Goal: Task Accomplishment & Management: Use online tool/utility

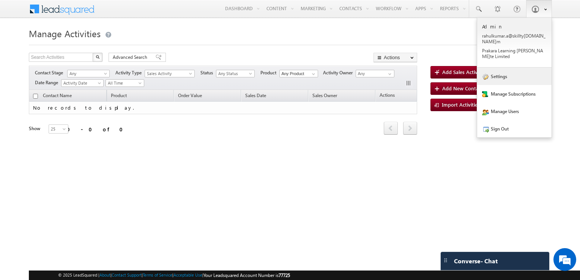
click at [509, 71] on link "Settings" at bounding box center [514, 76] width 74 height 17
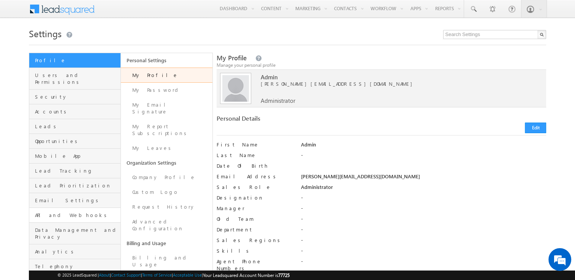
click at [65, 208] on link "API and Webhooks" at bounding box center [74, 215] width 91 height 15
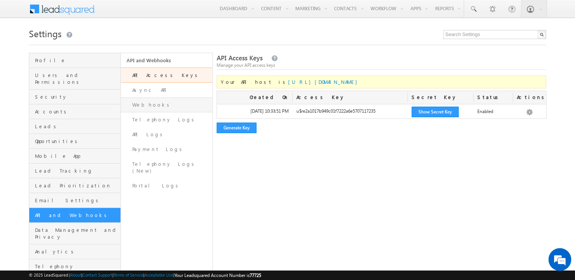
click at [153, 108] on link "Webhooks" at bounding box center [167, 105] width 92 height 15
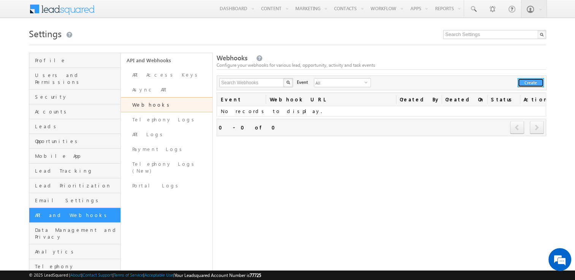
click at [532, 80] on button "Create" at bounding box center [530, 82] width 26 height 9
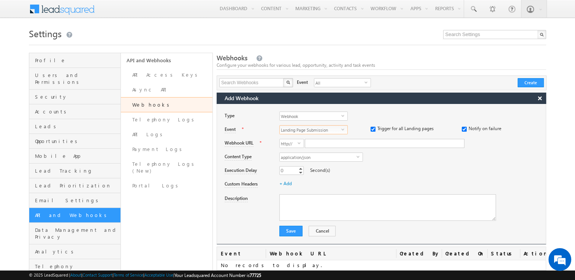
click at [310, 128] on span "Landing Page Submission" at bounding box center [311, 130] width 62 height 8
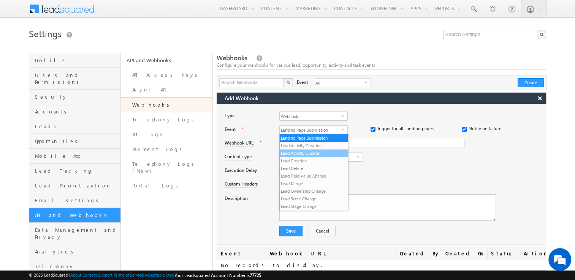
click at [309, 152] on li "Lead Activity Update" at bounding box center [314, 154] width 68 height 8
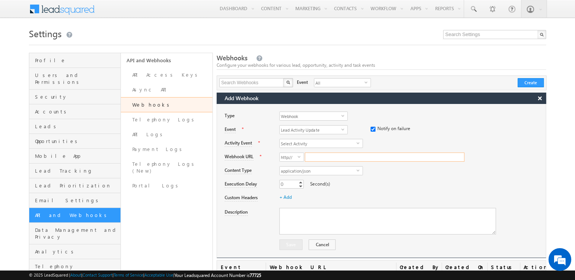
click at [311, 158] on input "Webhook URL" at bounding box center [385, 157] width 160 height 9
click at [295, 158] on span "http://" at bounding box center [289, 157] width 18 height 8
click at [296, 171] on span "application/json" at bounding box center [318, 171] width 77 height 8
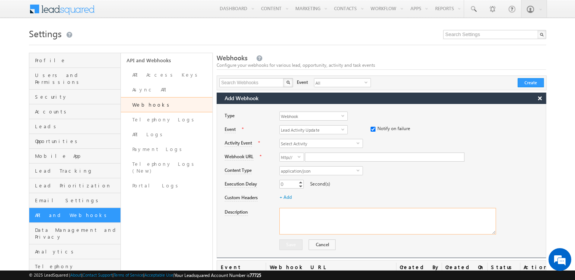
click at [300, 210] on textarea "Description" at bounding box center [387, 221] width 217 height 27
click at [330, 131] on span "Lead Activity Update" at bounding box center [311, 130] width 62 height 8
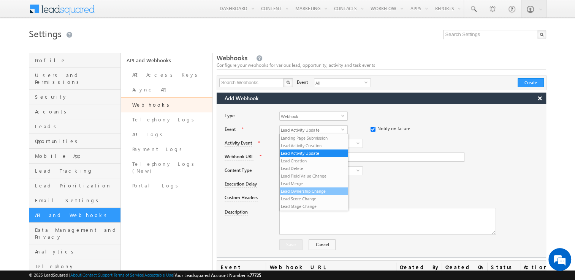
click at [323, 188] on li "Lead Ownership Change" at bounding box center [314, 192] width 68 height 8
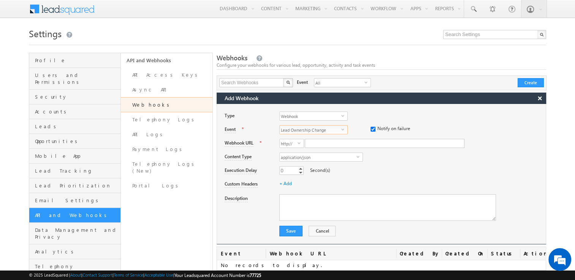
click at [328, 133] on span "Lead Ownership Change" at bounding box center [311, 130] width 62 height 8
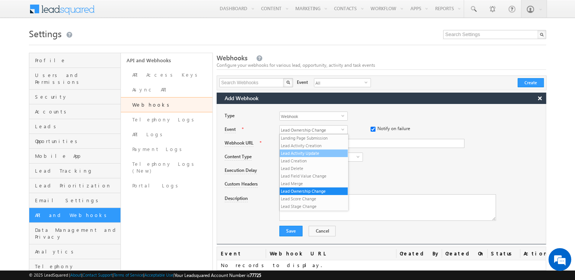
click at [316, 151] on li "Lead Activity Update" at bounding box center [314, 154] width 68 height 8
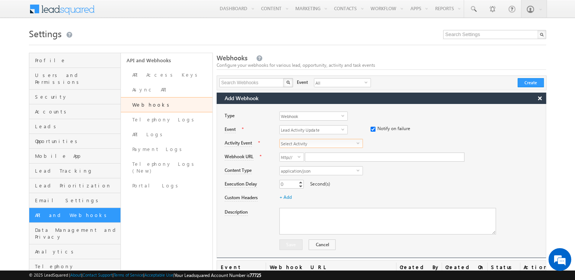
click at [327, 142] on span "Select Activity" at bounding box center [318, 143] width 77 height 8
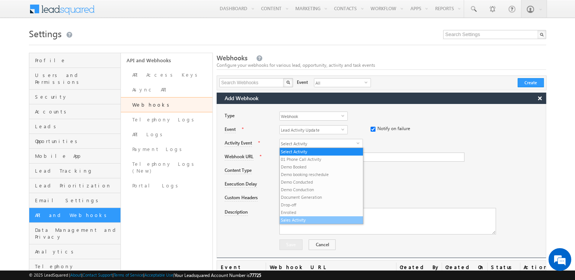
click at [310, 220] on li "Sales Activity" at bounding box center [321, 221] width 83 height 8
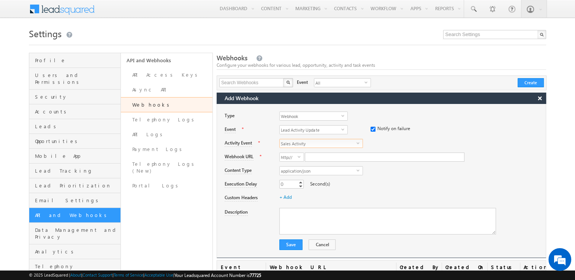
click at [313, 144] on span "Sales Activity" at bounding box center [318, 143] width 77 height 8
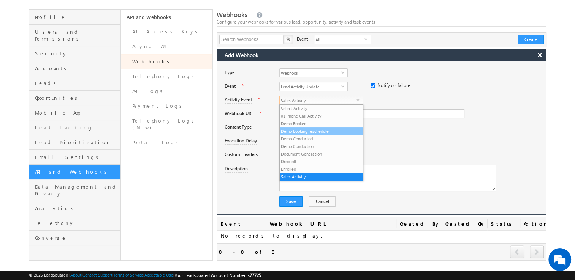
scroll to position [53, 0]
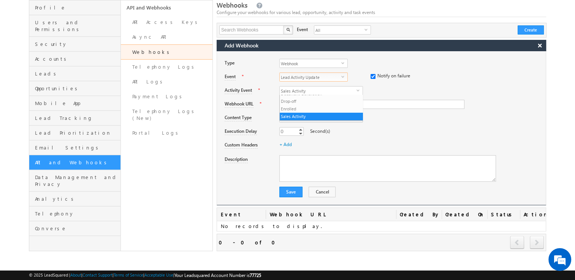
click at [319, 77] on span "Lead Activity Update" at bounding box center [311, 77] width 62 height 8
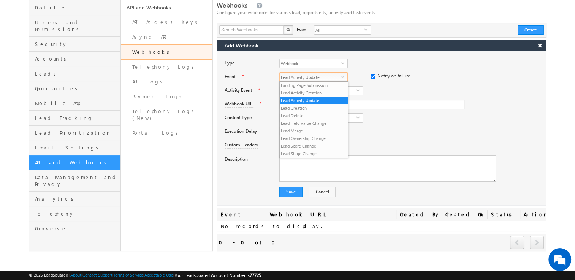
click at [319, 77] on span "Lead Activity Update" at bounding box center [311, 77] width 62 height 8
click at [316, 90] on li "Lead Activity Creation" at bounding box center [314, 93] width 68 height 8
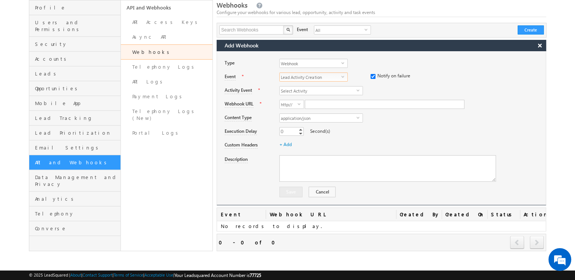
click at [316, 90] on span "Select Activity" at bounding box center [318, 91] width 77 height 8
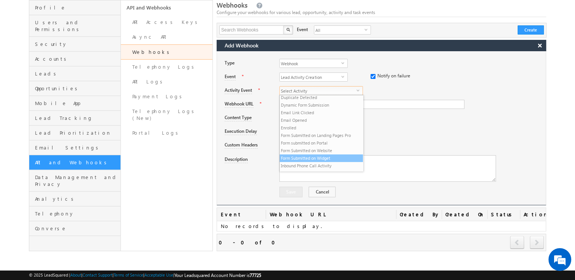
scroll to position [92, 0]
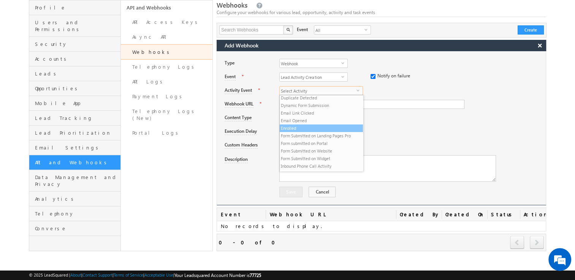
click at [315, 130] on li "Enrolled" at bounding box center [321, 129] width 83 height 8
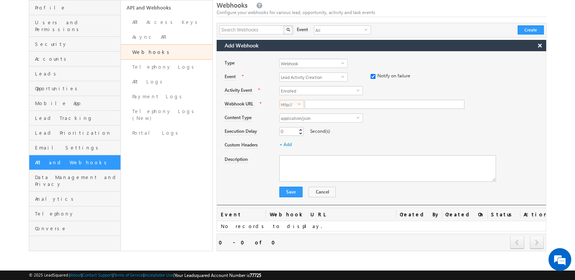
click at [294, 106] on span "http://" at bounding box center [289, 104] width 18 height 8
click at [315, 106] on input "Webhook URL" at bounding box center [385, 104] width 160 height 9
paste input "https://yugan1111111.app.n8n.cloud/webhook-test/leadsquare"
drag, startPoint x: 321, startPoint y: 106, endPoint x: 275, endPoint y: 103, distance: 46.4
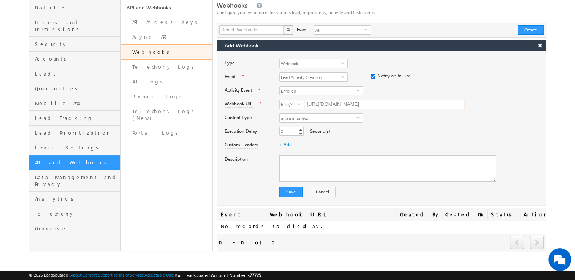
click at [275, 103] on div "Webhook URL * http:// select http:// https://yugan1111111.app.n8n.cloud/webhook…" at bounding box center [384, 104] width 321 height 14
click at [291, 190] on button "Save" at bounding box center [290, 192] width 23 height 11
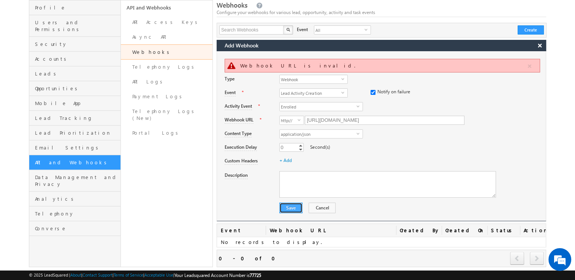
type input "yugan1111111.app.n8n.cloud/webhook-test/leadsquare"
click at [297, 210] on button "Save" at bounding box center [290, 208] width 23 height 11
click at [318, 119] on input "yugan1111111.app.n8n.cloud/webhook-test/leadsquare" at bounding box center [385, 120] width 160 height 9
paste input "https://yugan1111111.app.n8n.cloud/webhook-test/leadsquare"
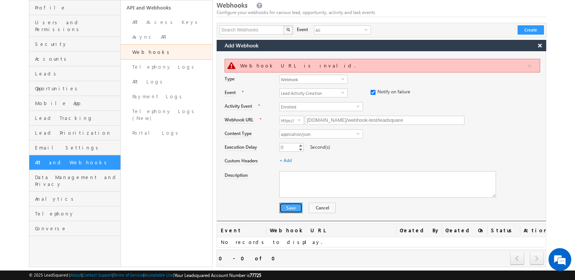
click at [288, 206] on button "Save" at bounding box center [290, 208] width 23 height 11
click at [302, 108] on span "Enrolled" at bounding box center [318, 107] width 77 height 8
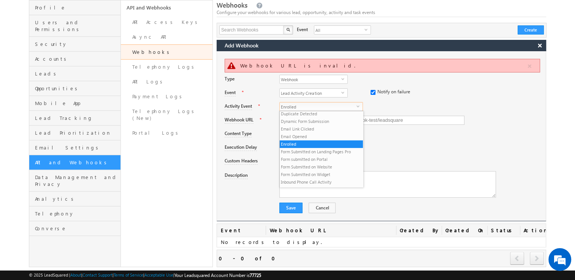
click at [302, 108] on span "Enrolled" at bounding box center [318, 107] width 77 height 8
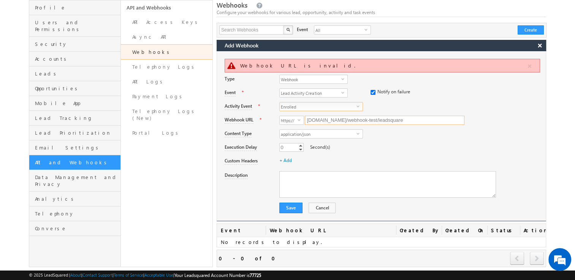
click at [346, 118] on input "yugan1111111.app.n8n.cloud/webhook-test/leadsquare" at bounding box center [385, 120] width 160 height 9
paste input "https://yugan1111111.app.n8n.cloud/webhook-test/13968768-9abd-4017-aba1-11f01be…"
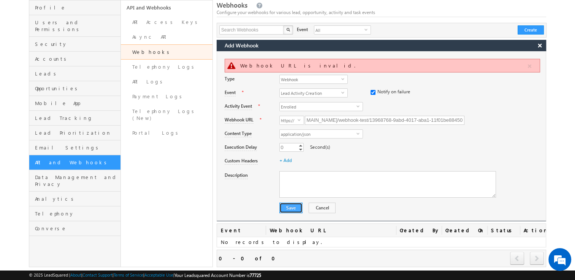
scroll to position [0, 0]
click at [292, 207] on button "Save" at bounding box center [290, 208] width 23 height 11
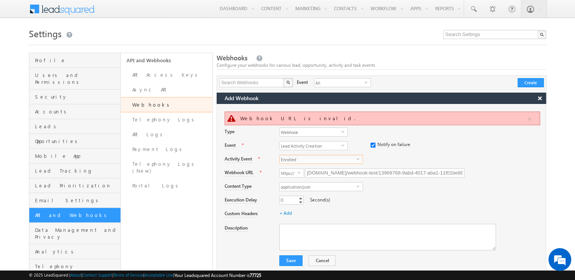
click at [300, 157] on span "Enrolled" at bounding box center [318, 159] width 77 height 8
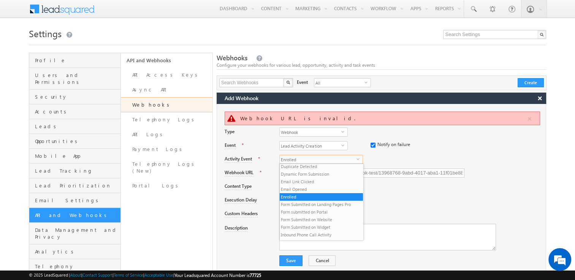
click at [300, 157] on span "Enrolled" at bounding box center [318, 159] width 77 height 8
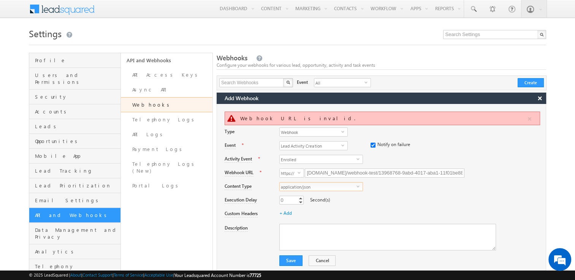
click at [305, 186] on span "application/json" at bounding box center [318, 187] width 77 height 8
click at [308, 195] on li "application/json" at bounding box center [321, 195] width 83 height 8
click at [320, 131] on span "Webhook" at bounding box center [311, 132] width 62 height 8
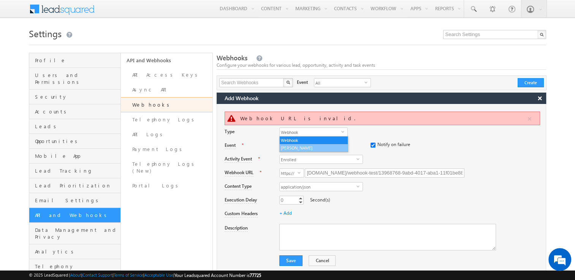
click at [311, 150] on li "[PERSON_NAME]" at bounding box center [314, 148] width 68 height 8
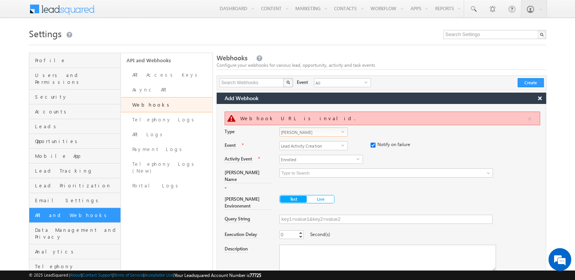
click at [320, 134] on span "[PERSON_NAME]" at bounding box center [311, 132] width 62 height 8
click at [318, 139] on li "Webhook" at bounding box center [314, 141] width 68 height 8
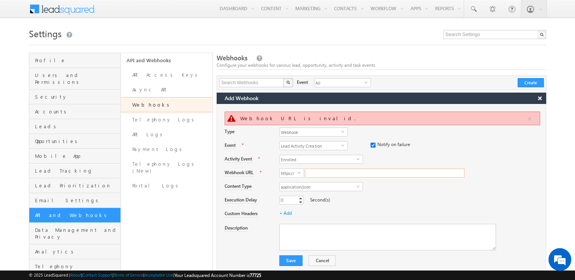
click at [335, 177] on input "Webhook URL" at bounding box center [385, 173] width 160 height 9
click at [529, 117] on button "button" at bounding box center [529, 118] width 9 height 9
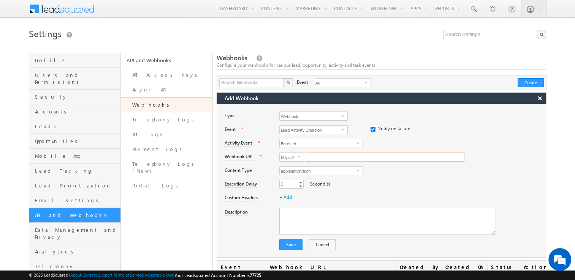
click at [330, 157] on input "Webhook URL" at bounding box center [385, 157] width 160 height 9
paste input "https://yugan1111111.app.n8n.cloud/webhook-test/13968768-9abd-4017-aba1-11f01be…"
type input "yugan1111111.app.n8n.cloud/webhook-test/13968768-9abd-4017-aba1-11f01be88450"
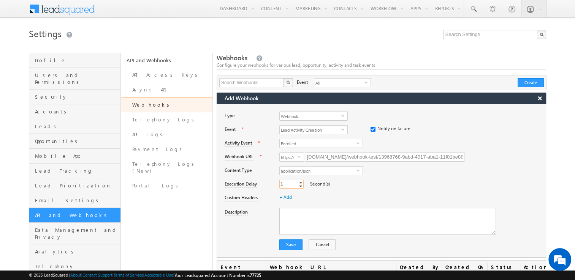
click at [300, 182] on link "Increment" at bounding box center [300, 182] width 6 height 4
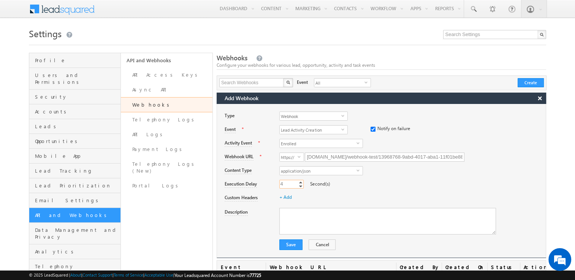
click at [300, 186] on link "Decrement" at bounding box center [300, 186] width 6 height 4
type input "2"
click at [300, 186] on link "Decrement" at bounding box center [300, 186] width 6 height 4
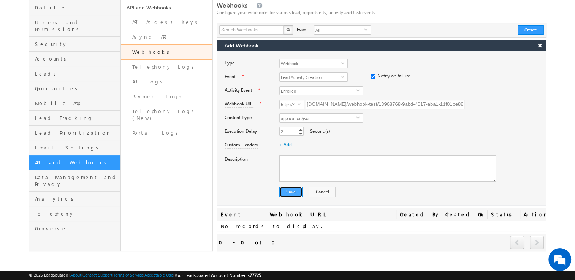
click at [292, 189] on button "Save" at bounding box center [290, 192] width 23 height 11
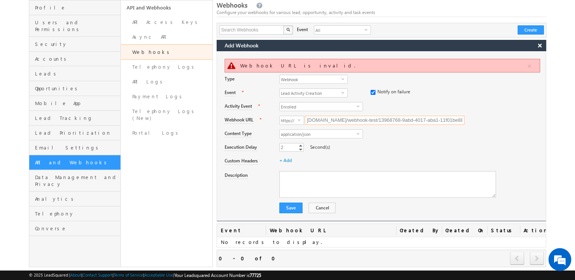
click at [336, 122] on input "yugan1111111.app.n8n.cloud/webhook-test/13968768-9abd-4017-aba1-11f01be88450" at bounding box center [385, 120] width 160 height 9
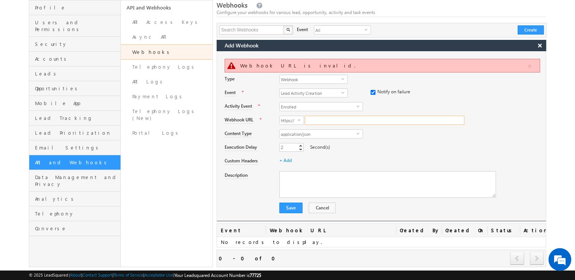
paste input "[URL][DOMAIN_NAME]"
drag, startPoint x: 336, startPoint y: 122, endPoint x: 264, endPoint y: 117, distance: 71.6
click at [264, 117] on div "Webhook URL * https:// select https:// https://yugan1111111.app.n8n.cloud/webho…" at bounding box center [384, 120] width 321 height 14
type input "[DOMAIN_NAME]/webhook/13968768-9abd-4017-aba1-11f01be88450"
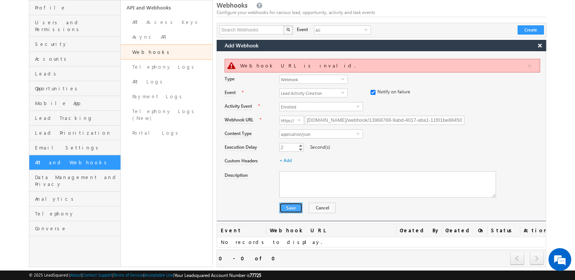
click at [293, 210] on button "Save" at bounding box center [290, 208] width 23 height 11
drag, startPoint x: 391, startPoint y: 122, endPoint x: 520, endPoint y: 131, distance: 129.5
click at [520, 131] on div "Webhook URL is invalid. Type Webhook select 0 Event * Lead Activity Creation se…" at bounding box center [382, 136] width 330 height 170
click at [327, 117] on input "[DOMAIN_NAME]/webhook/13968768-9abd-4017-aba1-11f01be88450" at bounding box center [385, 120] width 160 height 9
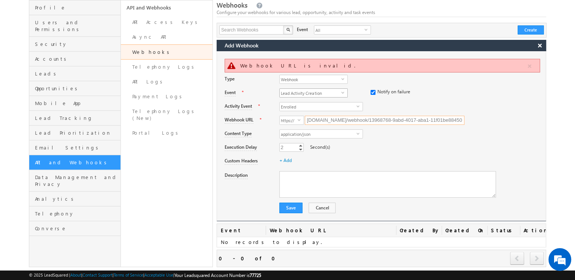
scroll to position [0, 0]
click at [348, 122] on input "[DOMAIN_NAME]/webhook/13968768-9abd-4017-aba1-11f01be88450" at bounding box center [385, 120] width 160 height 9
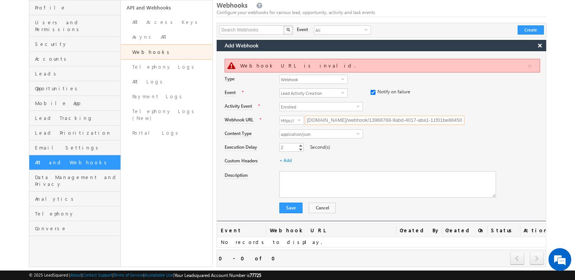
click at [348, 122] on input "[DOMAIN_NAME]/webhook/13968768-9abd-4017-aba1-11f01be88450" at bounding box center [385, 120] width 160 height 9
paste input "[URL][DOMAIN_NAME]"
drag, startPoint x: 348, startPoint y: 122, endPoint x: 213, endPoint y: 109, distance: 135.4
click at [213, 109] on div "Profile Users and Permissions Security Accounts Leads Opportunities Mobile App …" at bounding box center [287, 133] width 517 height 267
type input "[DOMAIN_NAME]/webhook/13968768-9abd-4017-aba1-11f01be88450"
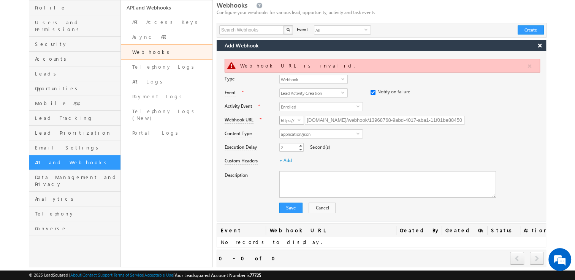
click at [291, 119] on span "https://" at bounding box center [289, 120] width 18 height 8
click at [290, 128] on li "http://" at bounding box center [292, 129] width 24 height 8
click at [294, 209] on button "Save" at bounding box center [290, 208] width 23 height 11
drag, startPoint x: 327, startPoint y: 120, endPoint x: 476, endPoint y: 107, distance: 149.1
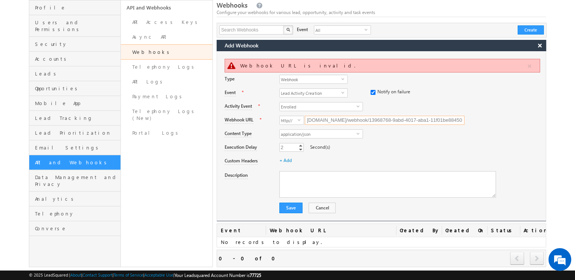
click at [476, 107] on div "Webhook URL is invalid. Type Webhook select 0 Event * Lead Activity Creation se…" at bounding box center [382, 136] width 330 height 170
click at [332, 117] on input "[DOMAIN_NAME]/webhook/13968768-9abd-4017-aba1-11f01be88450" at bounding box center [385, 120] width 160 height 9
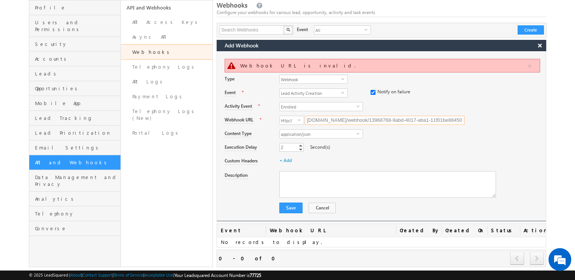
click at [332, 117] on input "[DOMAIN_NAME]/webhook/13968768-9abd-4017-aba1-11f01be88450" at bounding box center [385, 120] width 160 height 9
paste input "[URL][DOMAIN_NAME]"
drag, startPoint x: 332, startPoint y: 117, endPoint x: 228, endPoint y: 103, distance: 104.6
click at [228, 103] on div "Webhook URL is invalid. Type Webhook select 0 Event * Lead Activity Creation se…" at bounding box center [382, 136] width 330 height 170
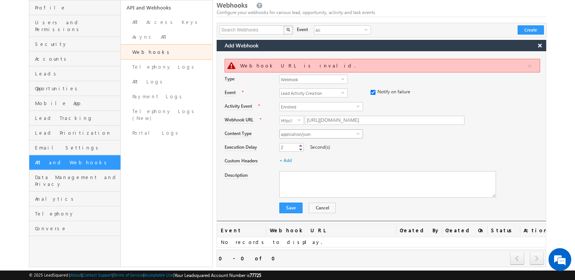
type input "[DOMAIN_NAME]/webhook/13968768-9abd-4017-aba1-11f01be88450"
click at [335, 136] on span "application/json" at bounding box center [318, 134] width 77 height 8
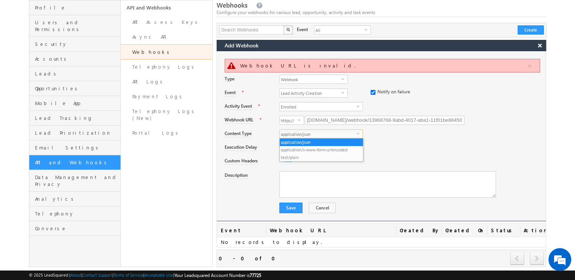
click at [335, 136] on span "application/json" at bounding box center [318, 134] width 77 height 8
click at [312, 77] on span "Webhook" at bounding box center [311, 79] width 62 height 8
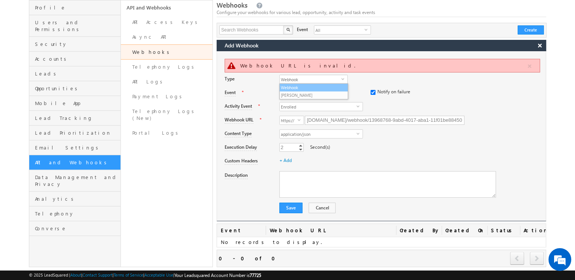
click at [324, 86] on li "Webhook" at bounding box center [314, 88] width 68 height 8
click at [307, 108] on span "Enrolled" at bounding box center [318, 107] width 77 height 8
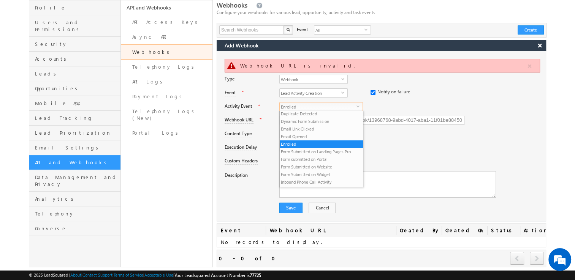
click at [307, 108] on span "Enrolled" at bounding box center [318, 107] width 77 height 8
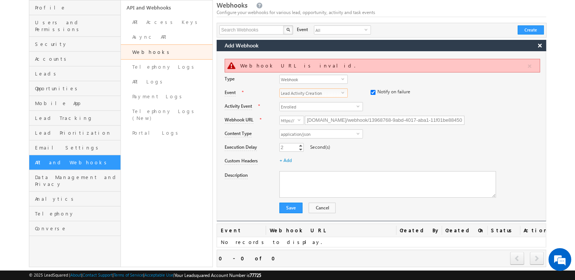
click at [316, 93] on span "Lead Activity Creation" at bounding box center [311, 93] width 62 height 8
click at [307, 111] on li "Lead Activity Creation" at bounding box center [314, 109] width 68 height 8
click at [316, 105] on span "Enrolled" at bounding box center [318, 107] width 77 height 8
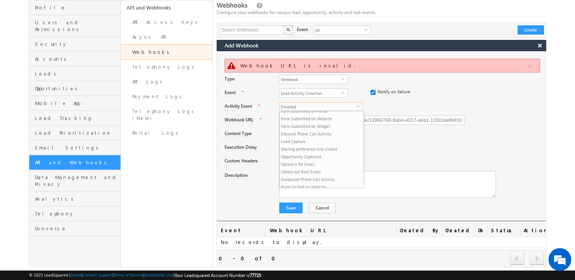
scroll to position [141, 0]
click at [320, 141] on li "Lead Capture" at bounding box center [321, 142] width 83 height 8
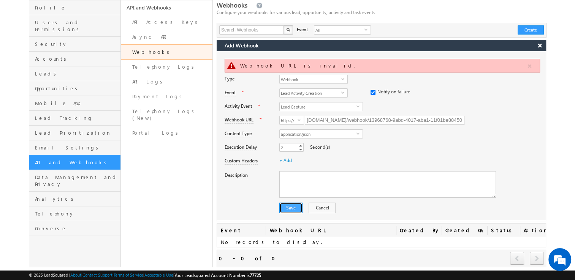
click at [296, 209] on button "Save" at bounding box center [290, 208] width 23 height 11
click at [326, 93] on span "Lead Activity Creation" at bounding box center [311, 93] width 62 height 8
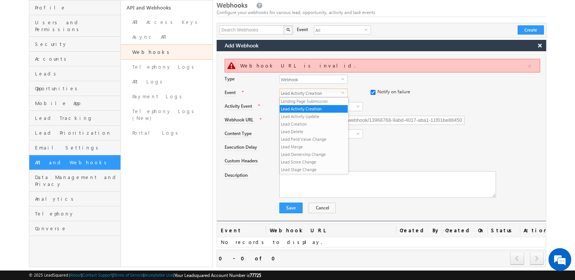
click at [326, 93] on span "Lead Activity Creation" at bounding box center [311, 93] width 62 height 8
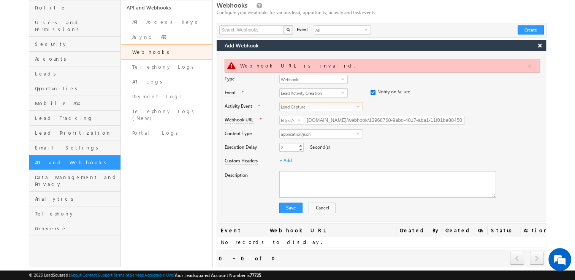
click at [316, 106] on span "Lead Capture" at bounding box center [318, 107] width 77 height 8
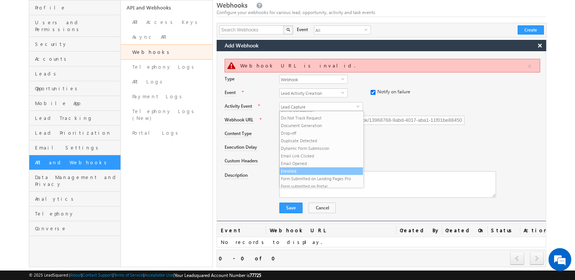
click at [287, 174] on li "Enrolled" at bounding box center [321, 172] width 83 height 8
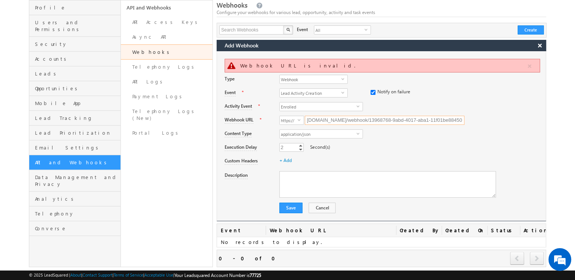
drag, startPoint x: 315, startPoint y: 118, endPoint x: 271, endPoint y: 117, distance: 43.3
click at [271, 117] on div "Webhook URL * https:// select https:// yugan1111111.app.n8n.cloud/webhook/13968…" at bounding box center [384, 120] width 321 height 14
click at [354, 154] on div "Custom Headers + Add" at bounding box center [384, 161] width 321 height 14
click at [300, 130] on span "application/json" at bounding box center [318, 134] width 77 height 8
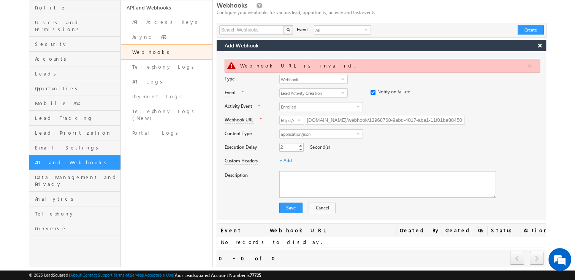
click at [285, 149] on input "2" at bounding box center [291, 147] width 24 height 9
click at [333, 155] on div "Custom Headers + Add" at bounding box center [384, 161] width 321 height 14
click at [289, 160] on link "+ Add" at bounding box center [285, 161] width 13 height 6
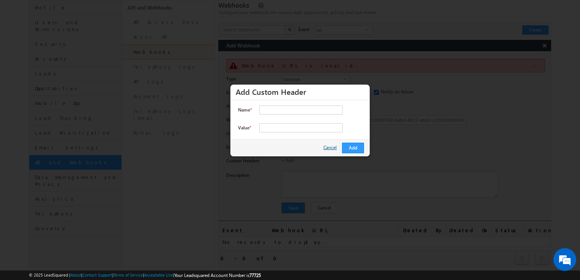
click at [331, 148] on link "Cancel" at bounding box center [331, 147] width 15 height 8
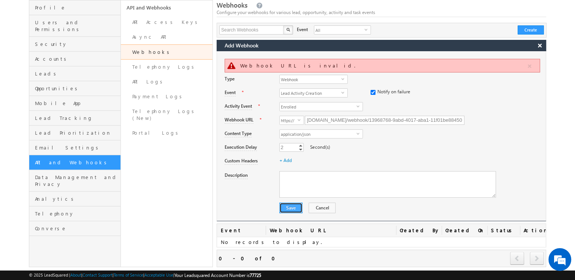
click at [289, 207] on button "Save" at bounding box center [290, 208] width 23 height 11
click at [174, 17] on link "API Access Keys" at bounding box center [167, 22] width 92 height 15
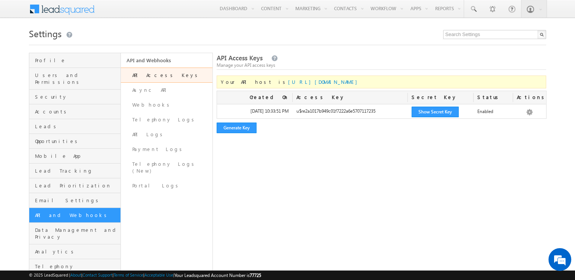
click at [174, 17] on div "Menu Admin rahul kumar .a@sk illty ro.co m Praka ra Learn ing Priva te Limit" at bounding box center [287, 9] width 517 height 19
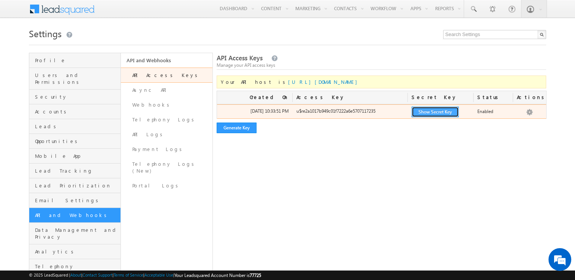
click at [439, 110] on button "Show Secret Key" at bounding box center [434, 112] width 47 height 11
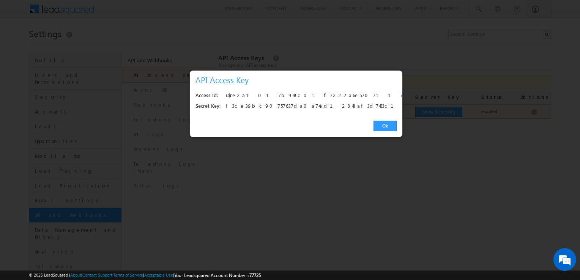
click at [439, 110] on div at bounding box center [290, 140] width 580 height 280
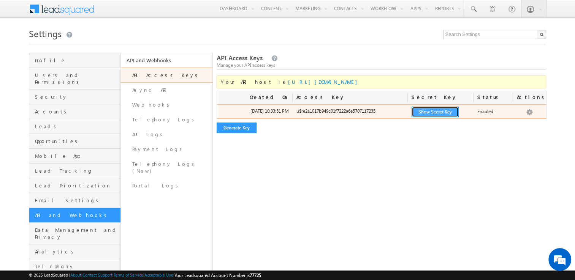
click at [439, 110] on button "Show Secret Key" at bounding box center [434, 112] width 47 height 11
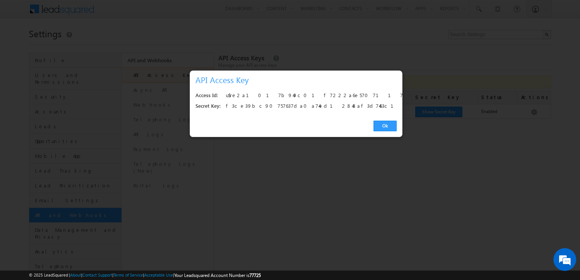
click at [441, 70] on div at bounding box center [290, 140] width 580 height 280
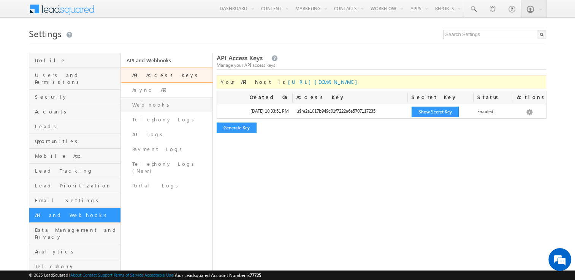
click at [177, 102] on link "Webhooks" at bounding box center [167, 105] width 92 height 15
click at [175, 106] on link "Webhooks" at bounding box center [167, 105] width 92 height 15
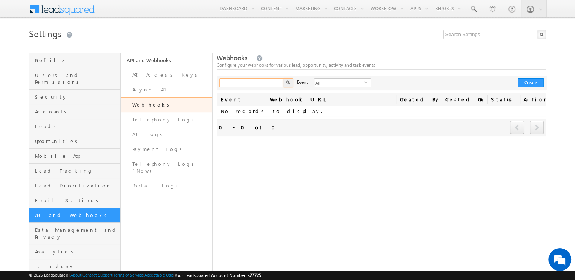
click at [248, 86] on input "text" at bounding box center [251, 82] width 65 height 9
type input "Search Webhooks"
click at [180, 102] on link "Webhooks" at bounding box center [167, 104] width 92 height 15
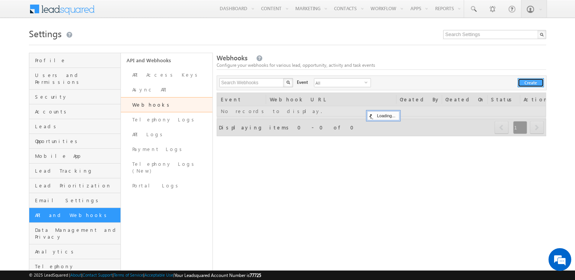
click at [531, 81] on button "Create" at bounding box center [530, 82] width 26 height 9
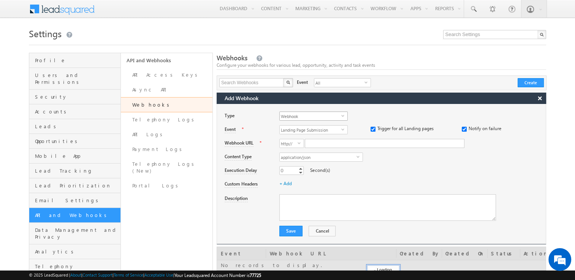
click at [311, 117] on span "Webhook" at bounding box center [311, 116] width 62 height 8
click at [307, 130] on span "Landing Page Submission" at bounding box center [311, 130] width 62 height 8
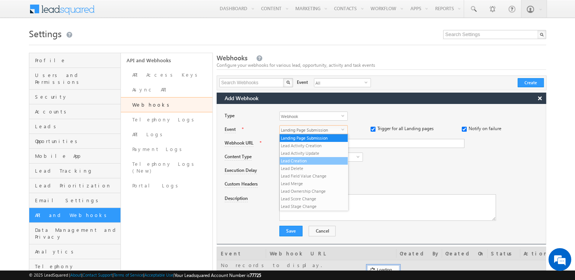
scroll to position [4, 0]
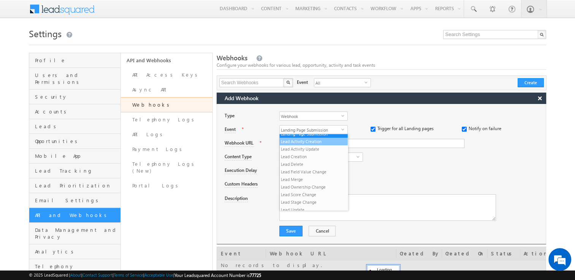
click at [321, 138] on li "Lead Activity Creation" at bounding box center [314, 142] width 68 height 8
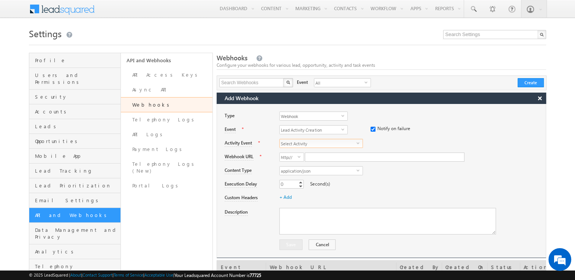
click at [316, 141] on span "Select Activity" at bounding box center [318, 143] width 77 height 8
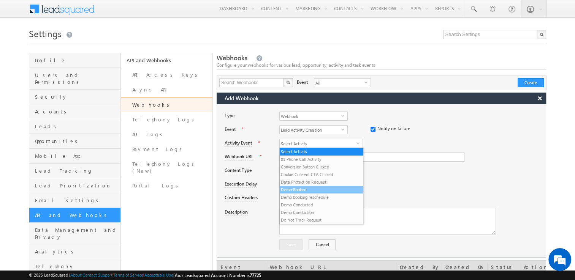
click at [308, 191] on li "Demo Booked" at bounding box center [321, 190] width 83 height 8
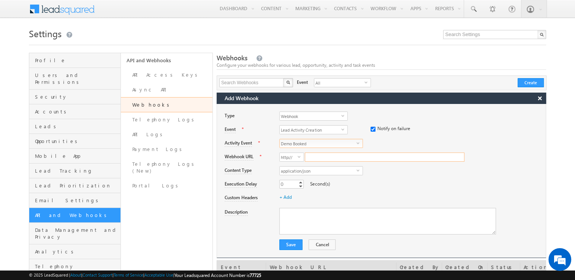
click at [323, 157] on input "Webhook URL" at bounding box center [385, 157] width 160 height 9
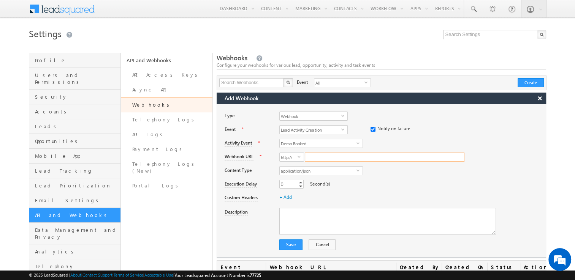
paste input "[URL][DOMAIN_NAME]"
type input "[DOMAIN_NAME]/webhook/13968768-9abd-4017-aba1-11f01be88450"
click at [302, 144] on span "Demo Booked" at bounding box center [318, 143] width 77 height 8
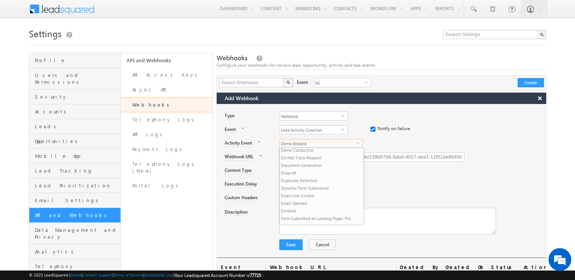
scroll to position [68, 0]
click at [298, 206] on li "Enrolled" at bounding box center [321, 205] width 83 height 8
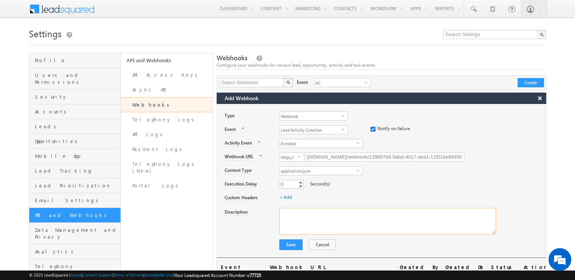
click at [306, 216] on textarea "Description" at bounding box center [387, 221] width 217 height 27
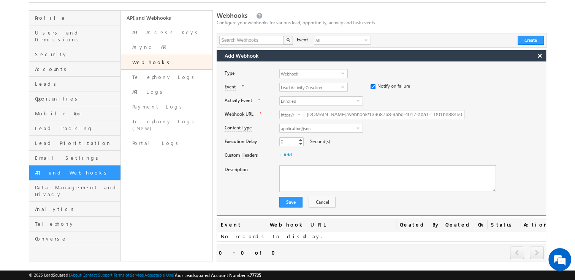
scroll to position [53, 0]
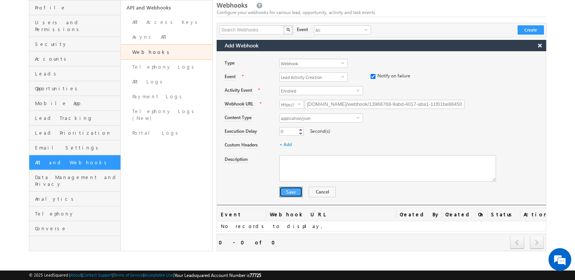
click at [289, 189] on button "Save" at bounding box center [290, 192] width 23 height 11
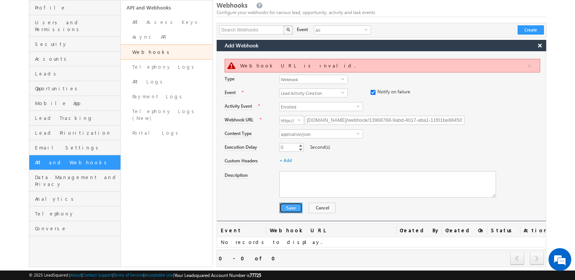
click at [289, 208] on button "Save" at bounding box center [290, 208] width 23 height 11
